Goal: Information Seeking & Learning: Learn about a topic

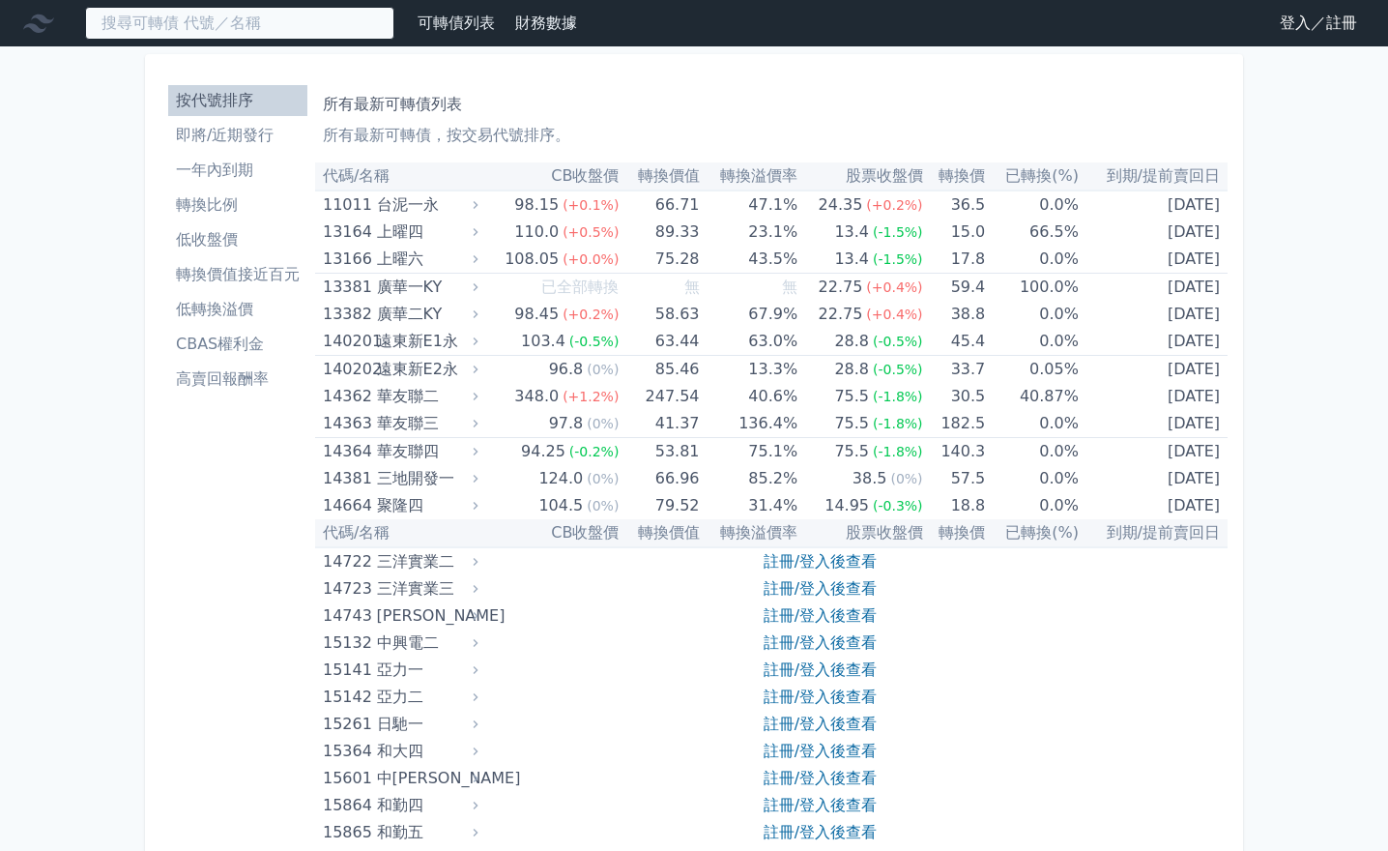
click at [304, 29] on input at bounding box center [239, 23] width 309 height 33
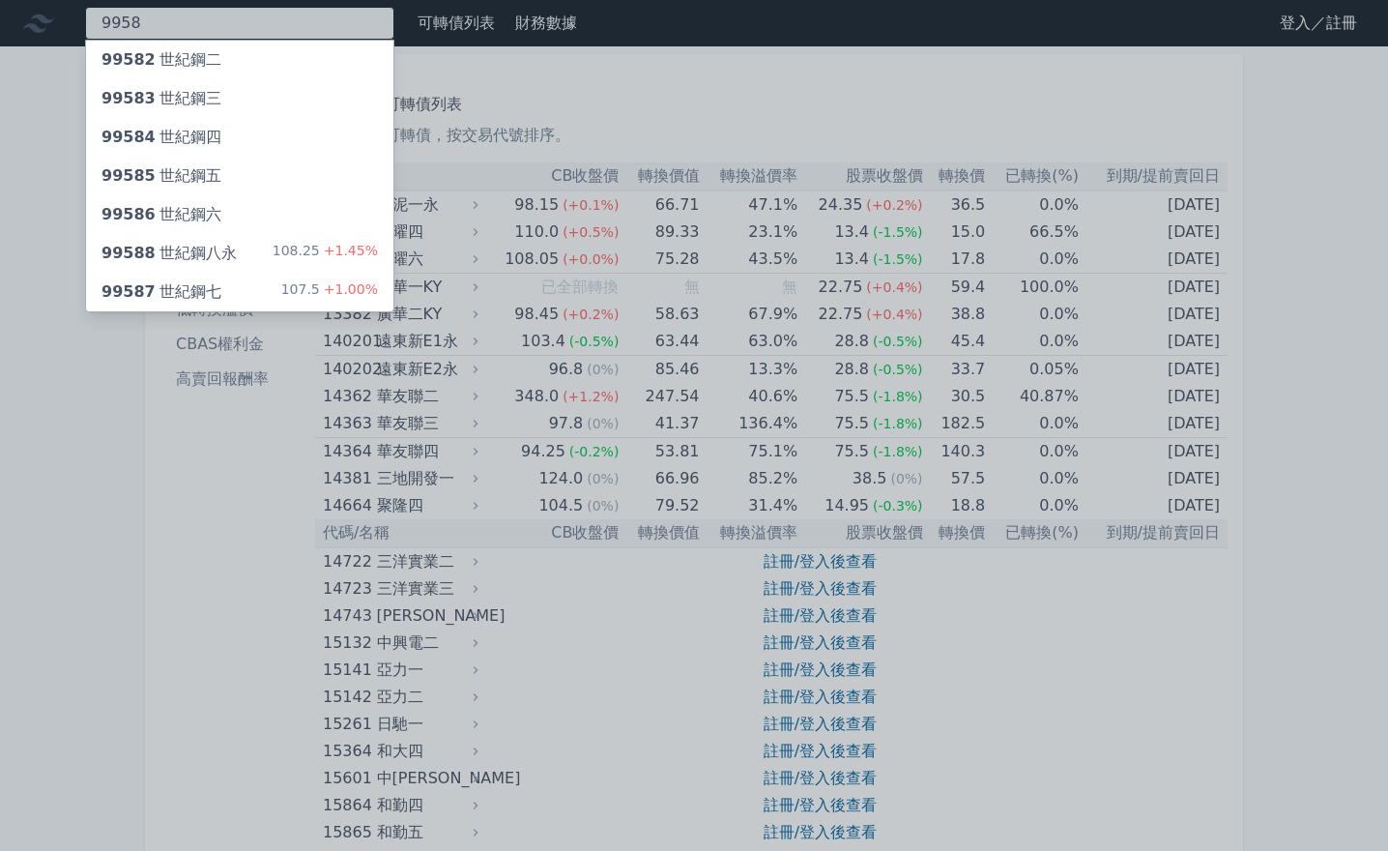
type input "9958"
click at [262, 288] on div "99587 世紀鋼七 107.5 +1.00%" at bounding box center [239, 292] width 307 height 39
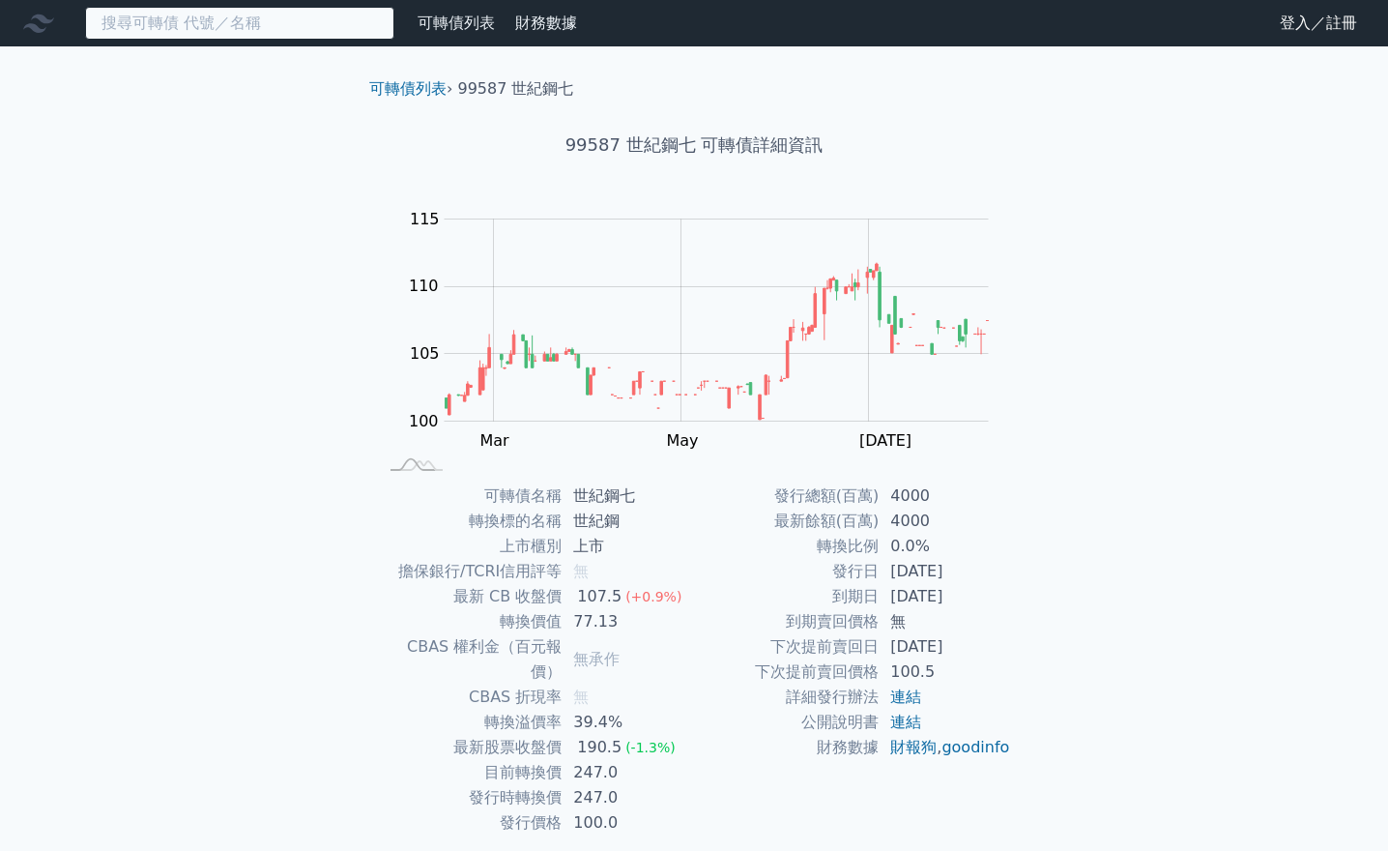
click at [175, 18] on input at bounding box center [239, 23] width 309 height 33
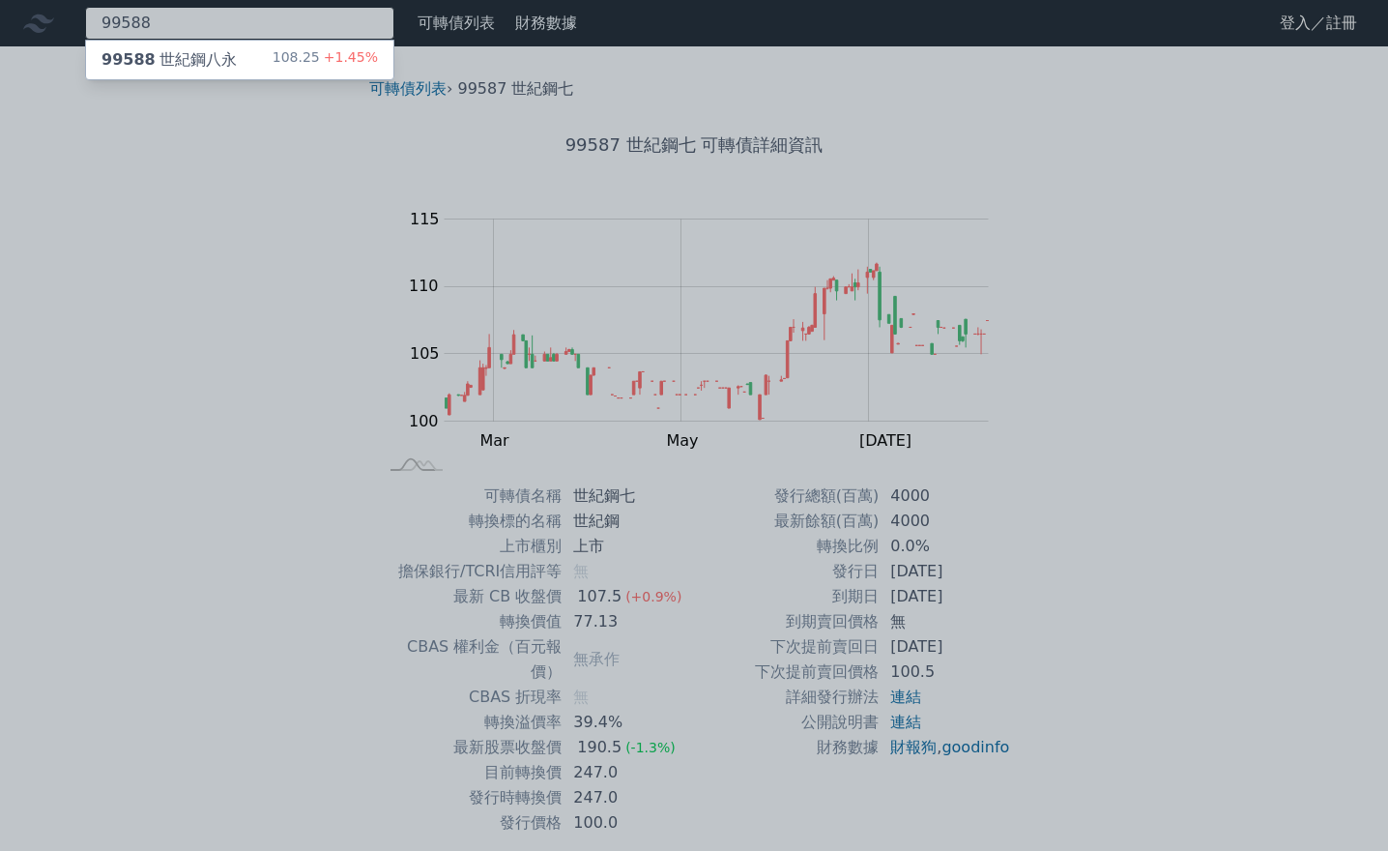
type input "99588"
click at [168, 59] on div "99588 世紀鋼八永" at bounding box center [168, 59] width 135 height 23
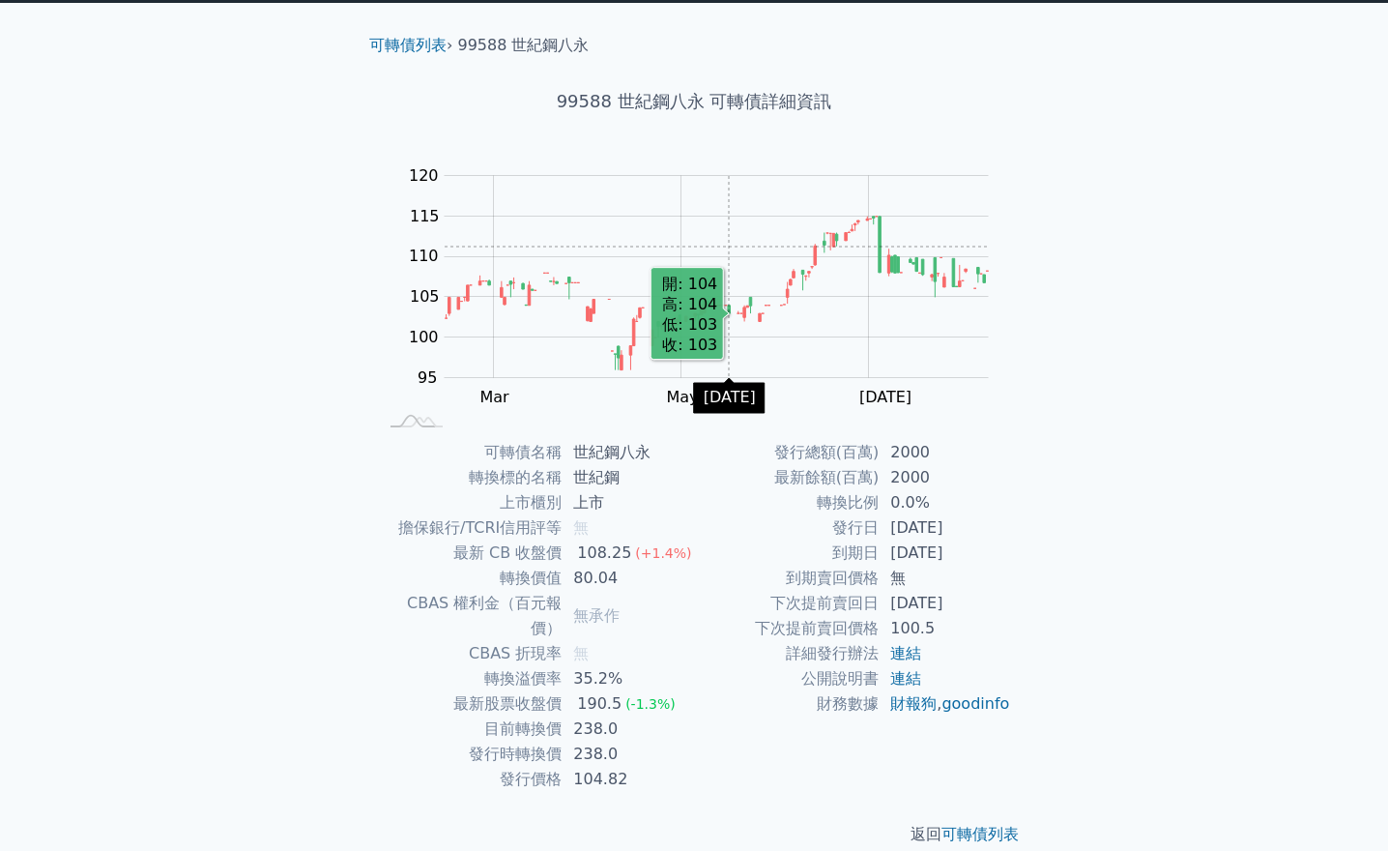
scroll to position [44, 0]
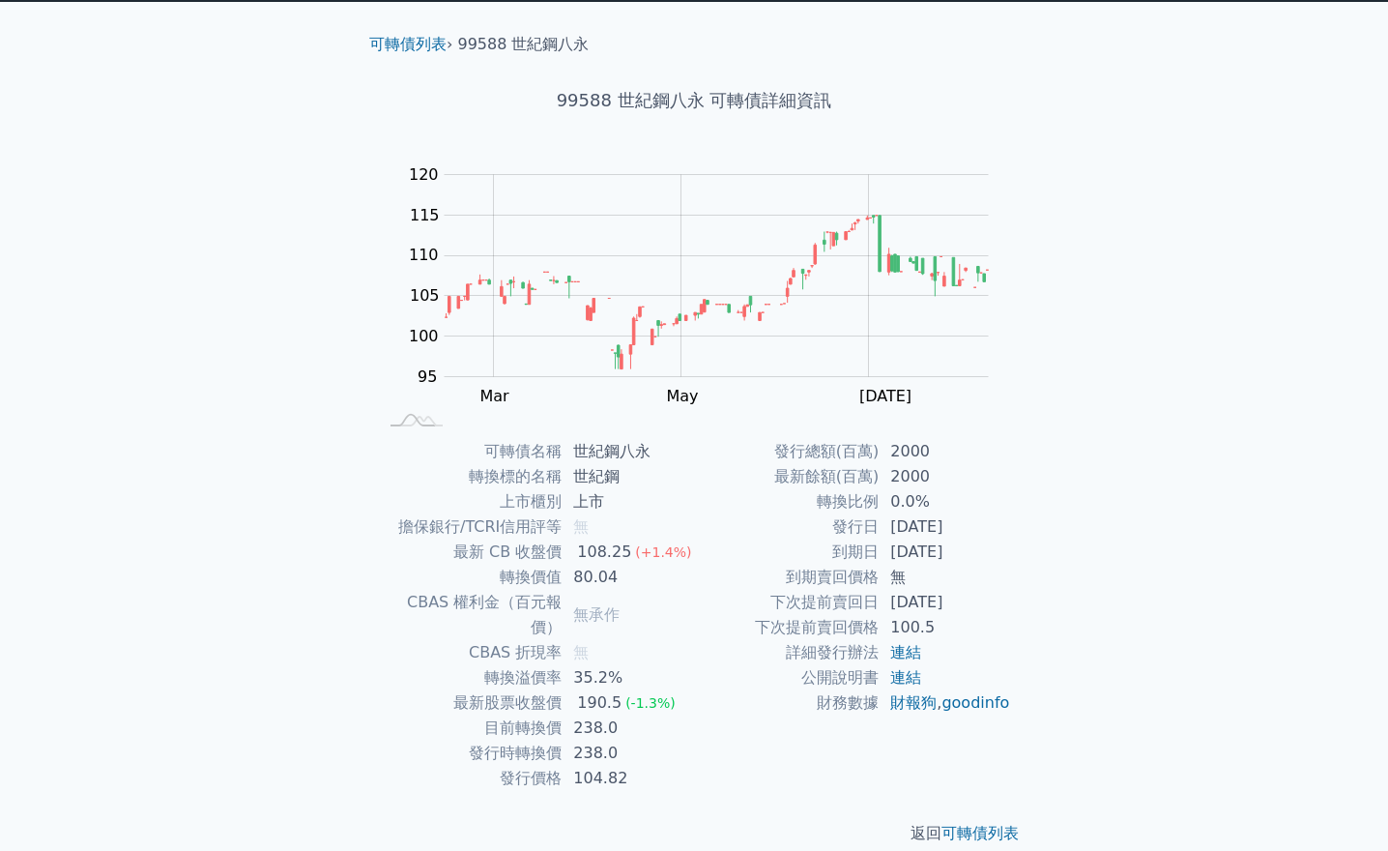
click at [1358, 306] on div "可轉債列表 財務數據 可轉債列表 財務數據 登入／註冊 登入／註冊 可轉債列表 › 99588 世紀鋼八永 99588 世紀鋼八永 可轉債詳細資訊 Zoom …" at bounding box center [694, 416] width 1388 height 920
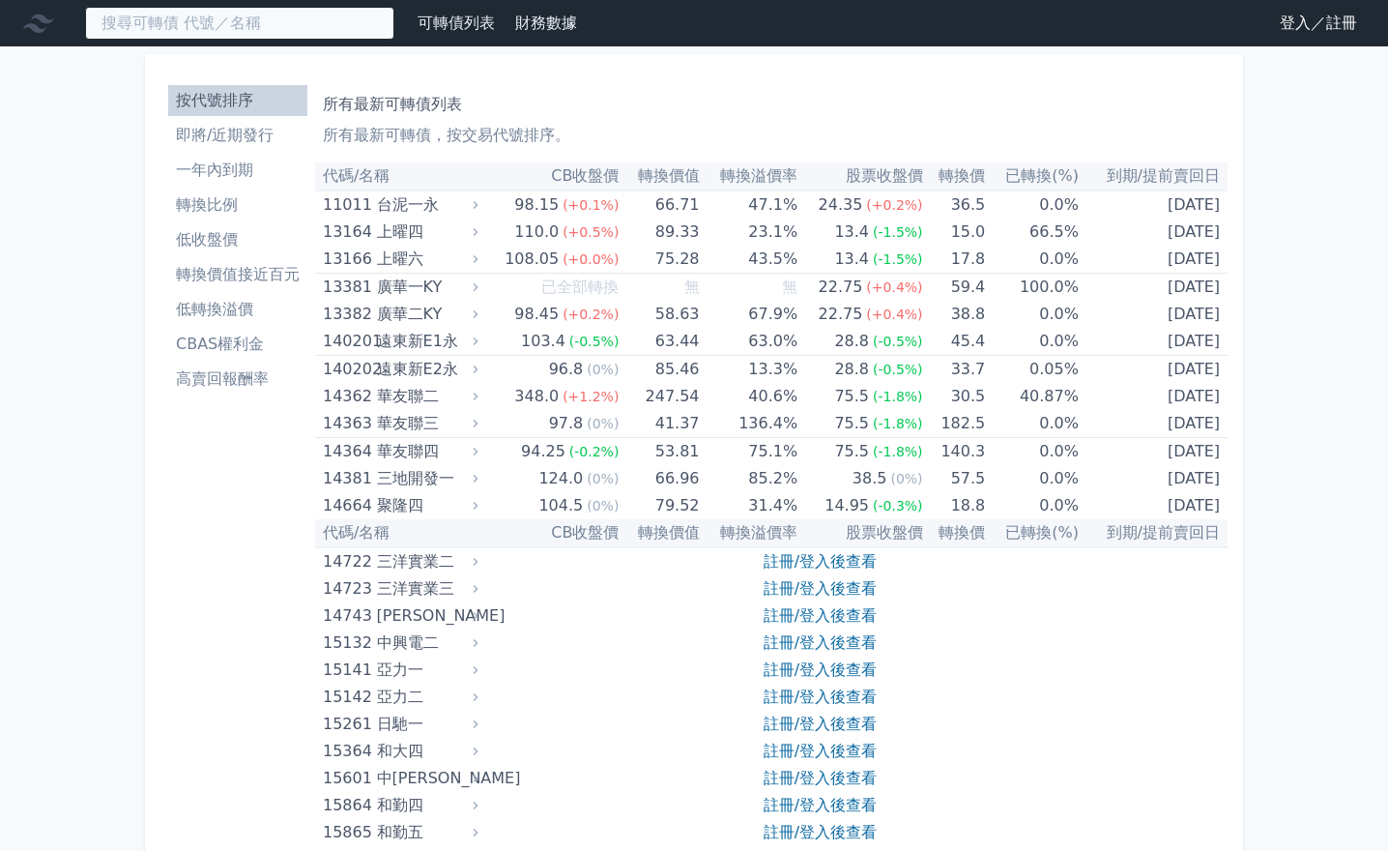
click at [263, 29] on input at bounding box center [239, 23] width 309 height 33
click at [283, 14] on input at bounding box center [239, 23] width 309 height 33
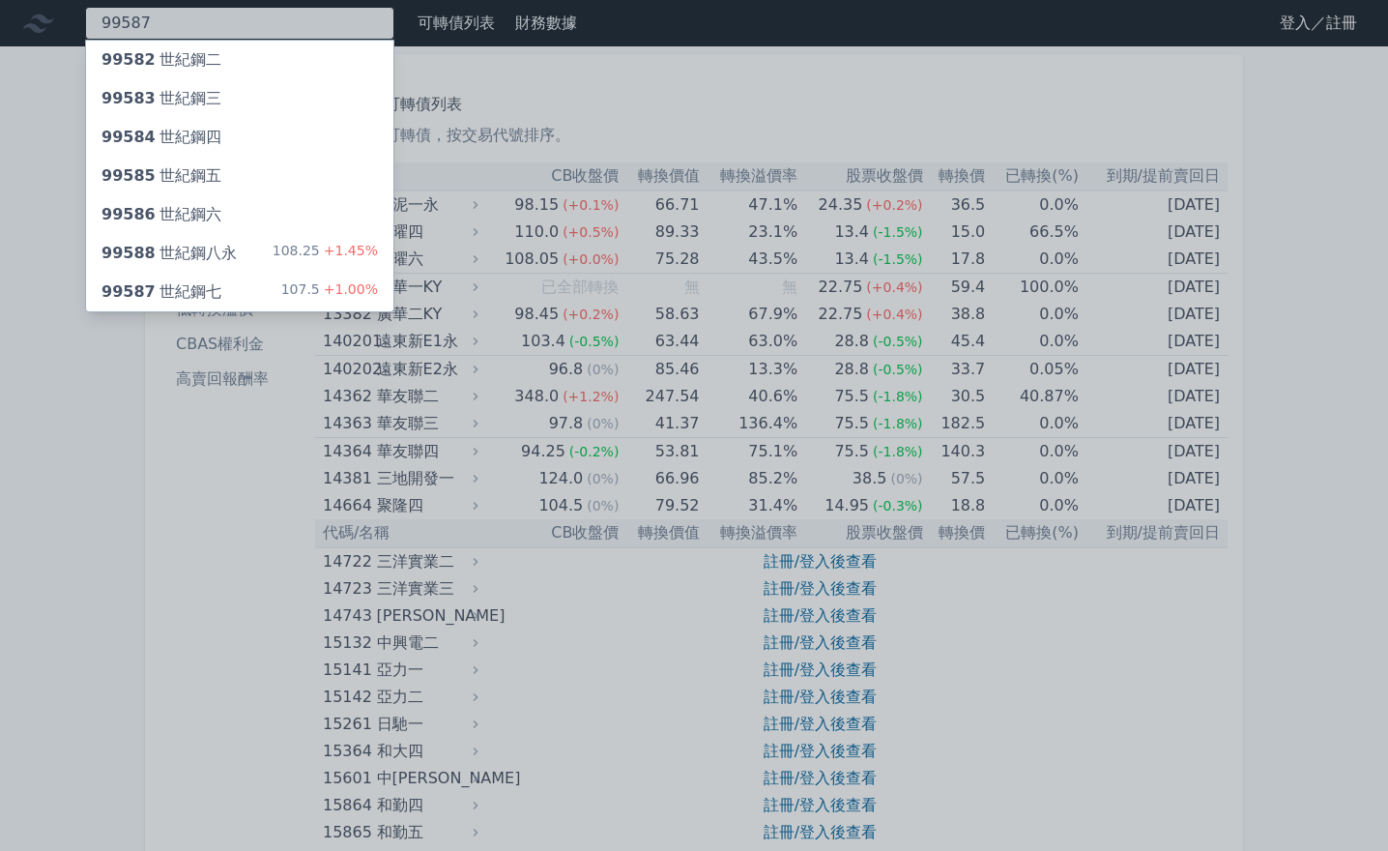
type input "99587"
click at [245, 285] on div "99587 世紀鋼七 107.5 +1.00%" at bounding box center [239, 292] width 307 height 39
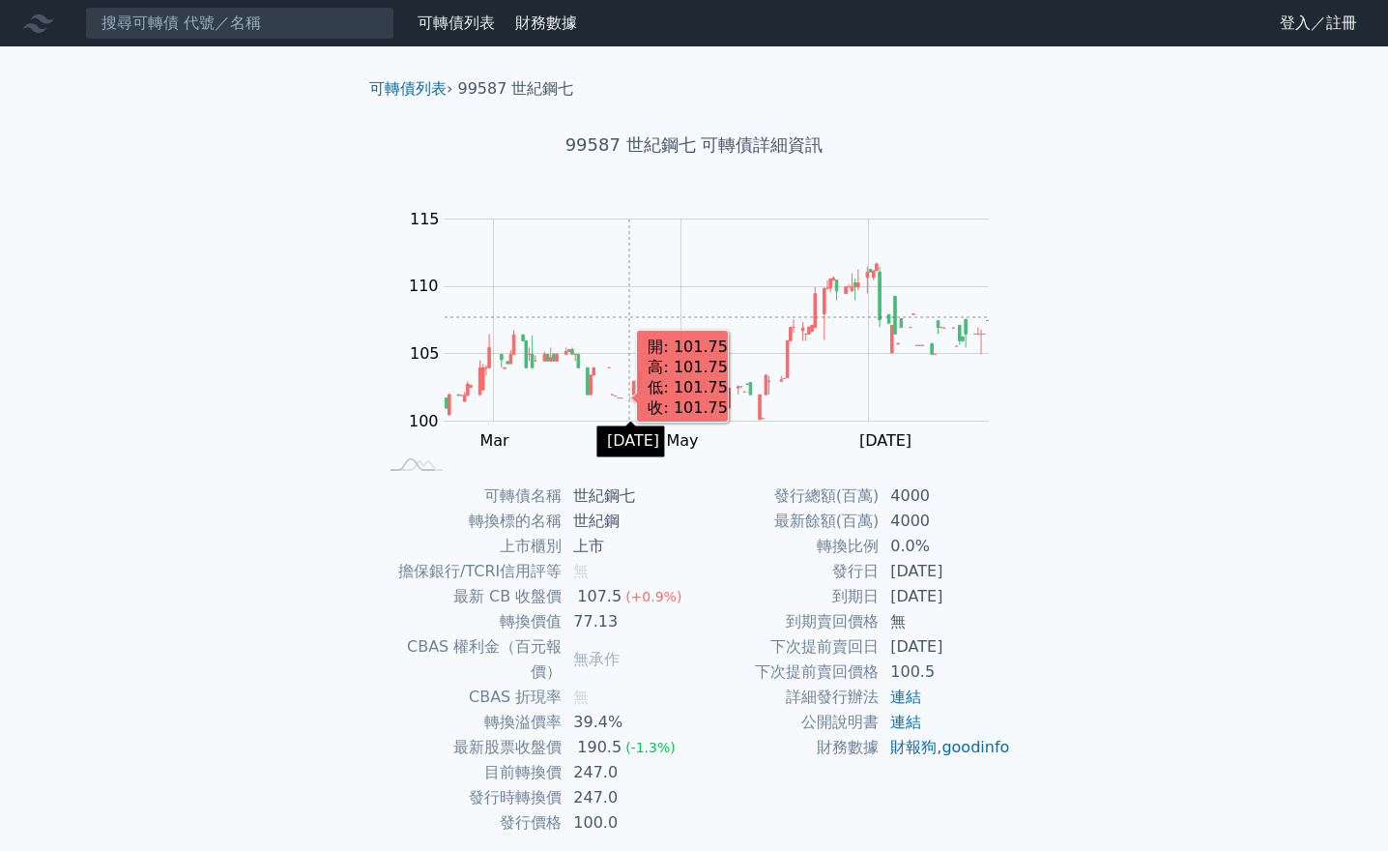
scroll to position [44, 0]
